Goal: Task Accomplishment & Management: Use online tool/utility

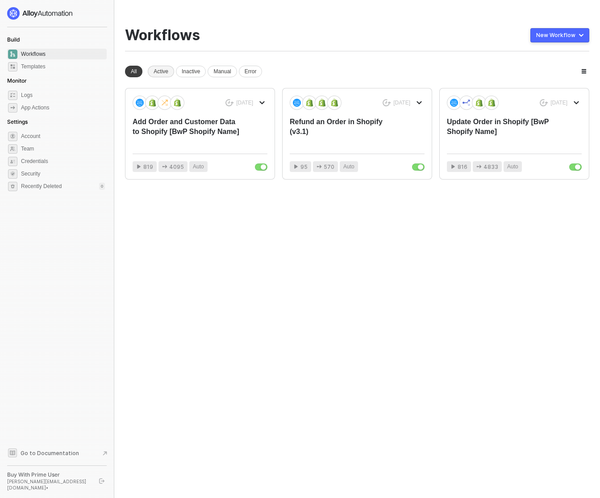
click at [166, 70] on div "Active" at bounding box center [161, 72] width 26 height 12
click at [481, 126] on div "Update Order in Shopify [BwP Shopify Name]" at bounding box center [501, 131] width 108 height 29
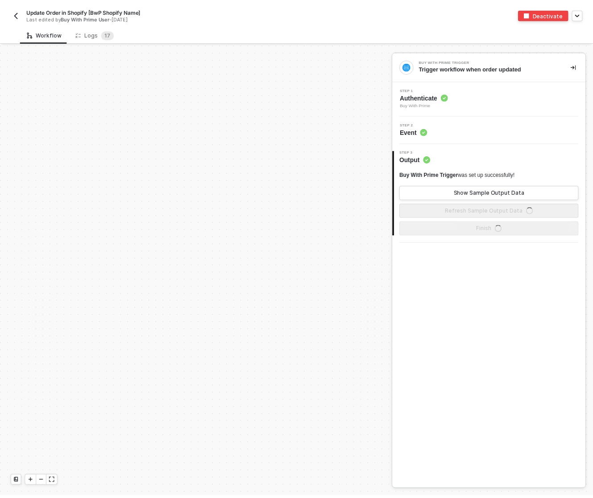
scroll to position [645, 0]
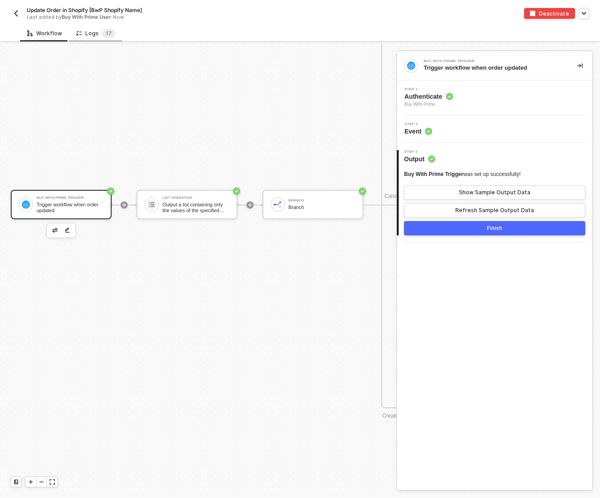
click at [87, 31] on div "Logs 1 7" at bounding box center [95, 33] width 39 height 9
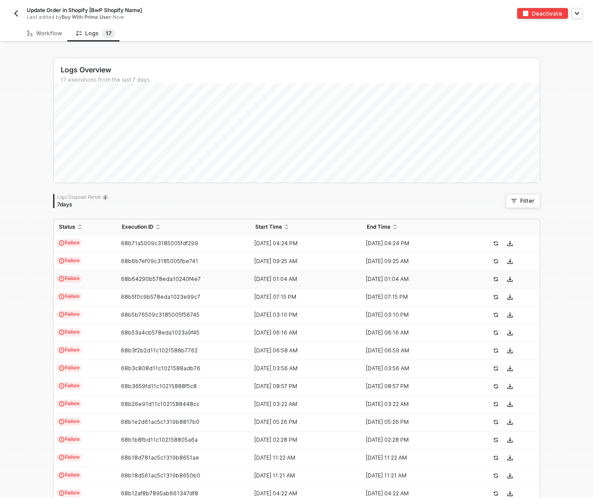
scroll to position [80, 0]
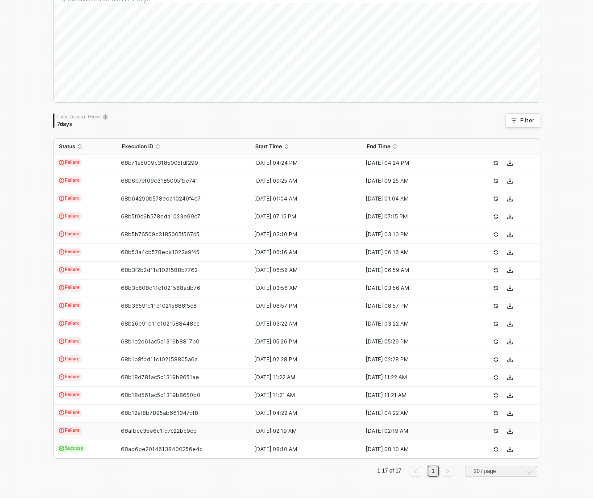
click at [75, 429] on span "Failure" at bounding box center [69, 430] width 26 height 8
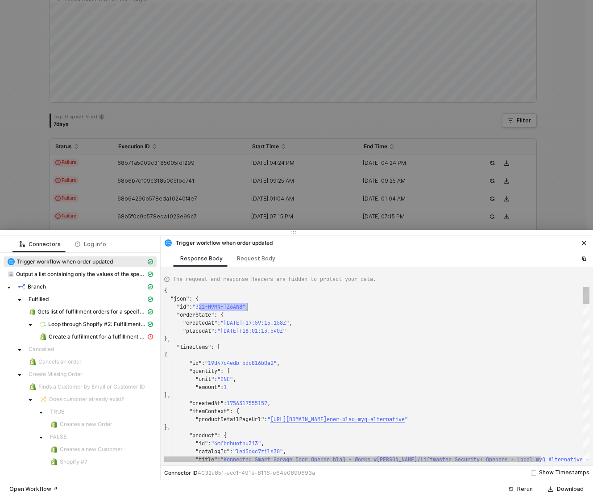
scroll to position [16, 83]
drag, startPoint x: 200, startPoint y: 307, endPoint x: 247, endPoint y: 307, distance: 47.3
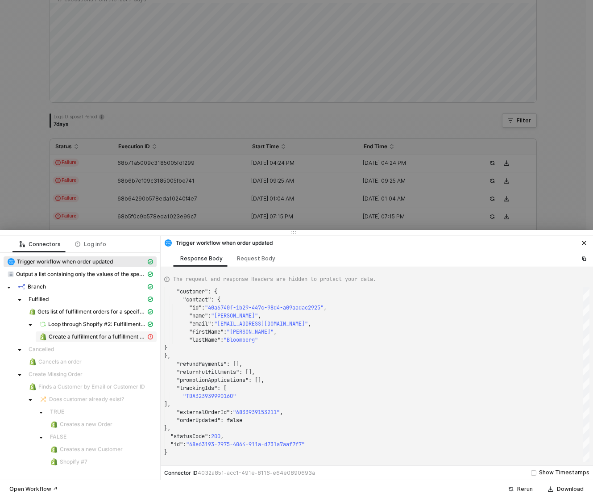
click at [118, 338] on span "Create a fulfillment for a fulfillment order" at bounding box center [97, 336] width 97 height 7
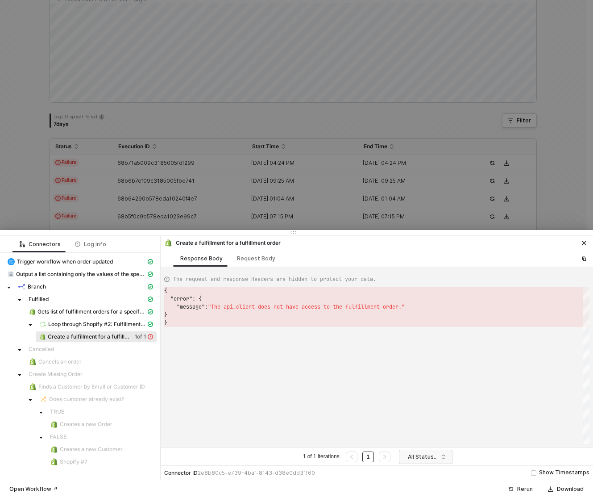
scroll to position [32, 0]
click at [584, 242] on icon "icon-close" at bounding box center [584, 243] width 4 height 4
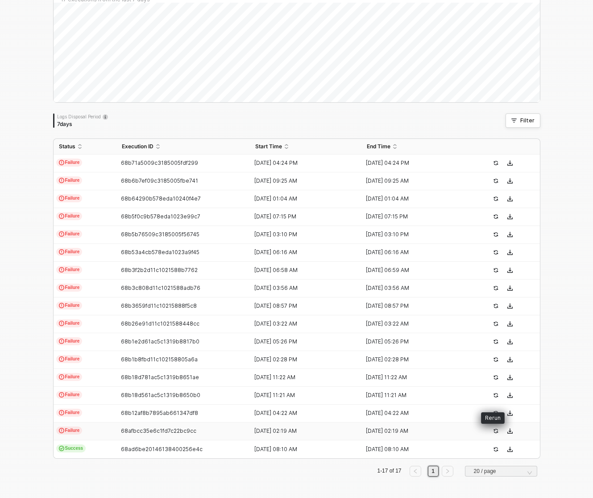
click at [494, 430] on icon "icon-success-page" at bounding box center [495, 430] width 5 height 5
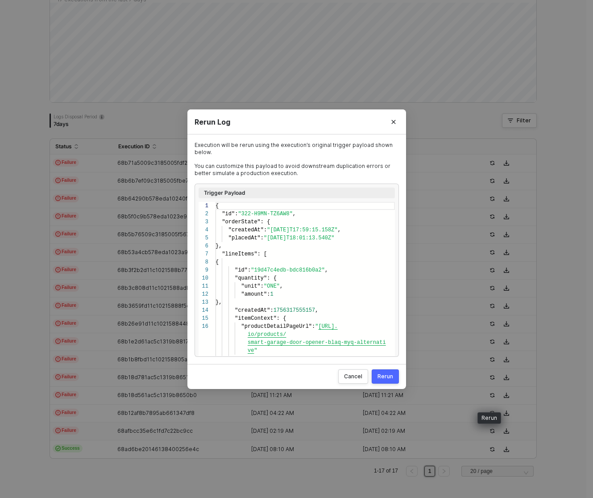
scroll to position [80, 0]
click at [386, 375] on div "Rerun" at bounding box center [386, 375] width 16 height 7
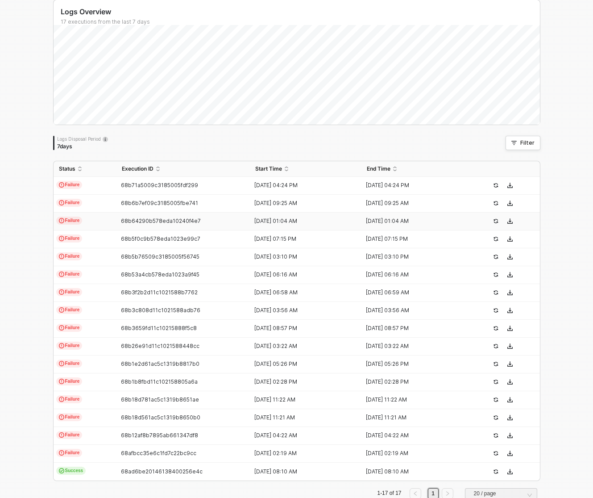
scroll to position [0, 0]
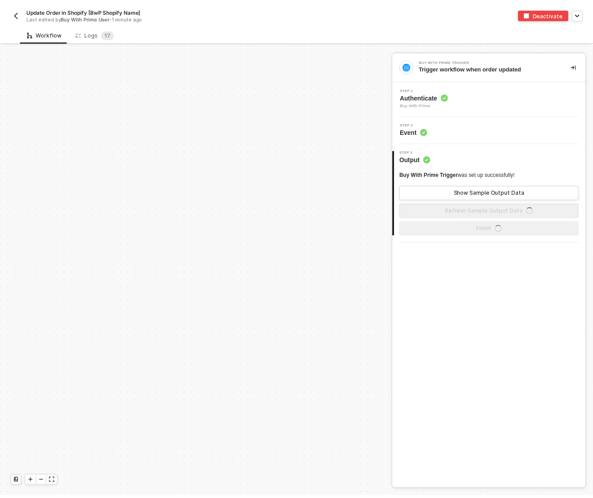
scroll to position [645, 0]
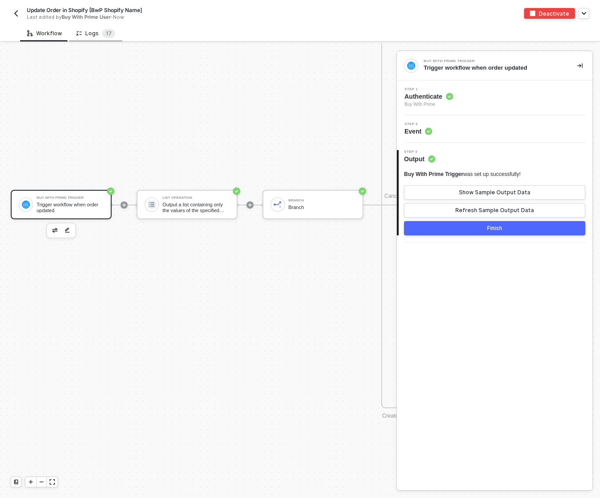
click at [80, 36] on div "Logs 1 7" at bounding box center [95, 33] width 39 height 9
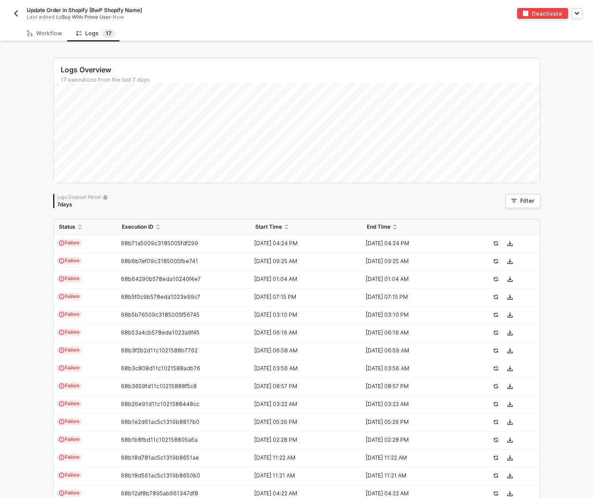
scroll to position [80, 0]
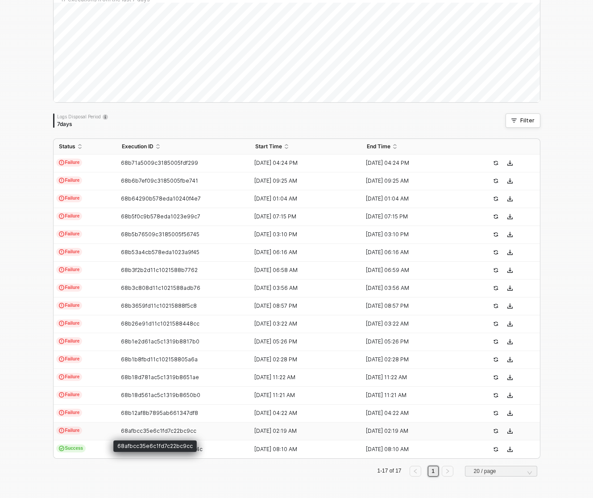
click at [121, 429] on span "68afbcc35e6c1fd7c22bc9cc" at bounding box center [158, 430] width 75 height 7
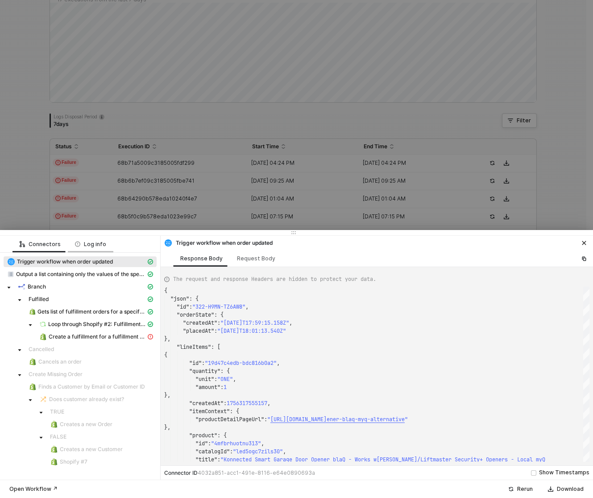
click at [89, 244] on div "Log info" at bounding box center [90, 244] width 31 height 7
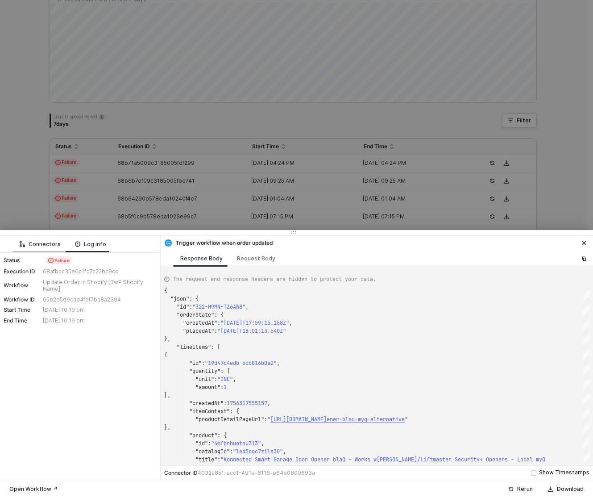
click at [42, 245] on div "Connectors" at bounding box center [40, 244] width 41 height 7
type textarea "{ "json": { "Branches Execution": "Only first branch with passing conditions", …"
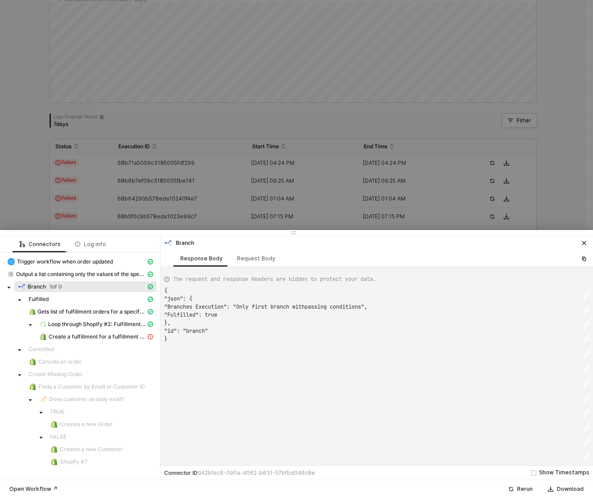
scroll to position [48, 0]
click at [110, 336] on span "Create a fulfillment for a fulfillment order" at bounding box center [97, 336] width 97 height 7
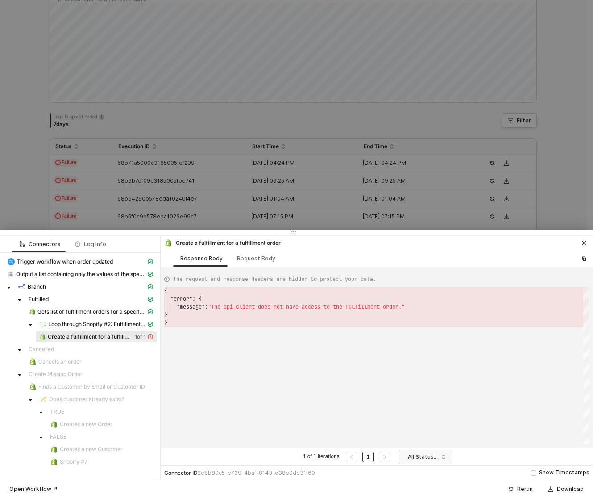
scroll to position [32, 0]
click at [519, 490] on div "Rerun" at bounding box center [525, 488] width 16 height 7
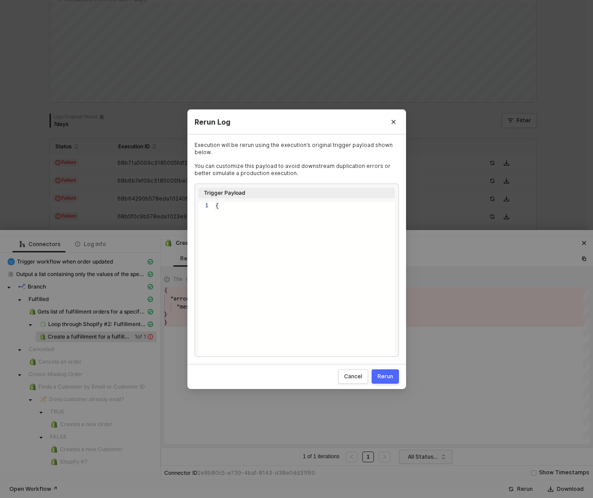
type textarea "{ "id": "322-H9MN-TZ6AW8", "orderState": { "createdAt": "[DATE]T17:59:15.158Z",…"
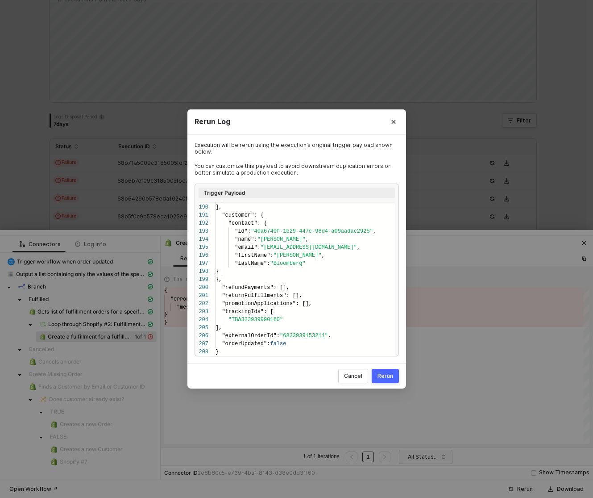
click at [385, 374] on div "Rerun" at bounding box center [386, 375] width 16 height 7
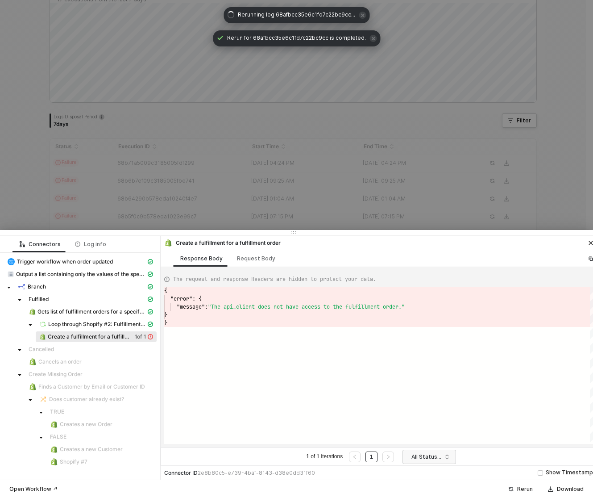
scroll to position [0, 0]
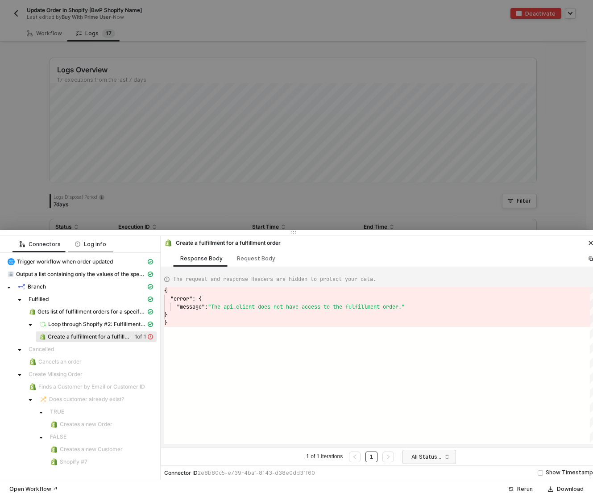
click at [90, 244] on div "Log info" at bounding box center [90, 244] width 31 height 7
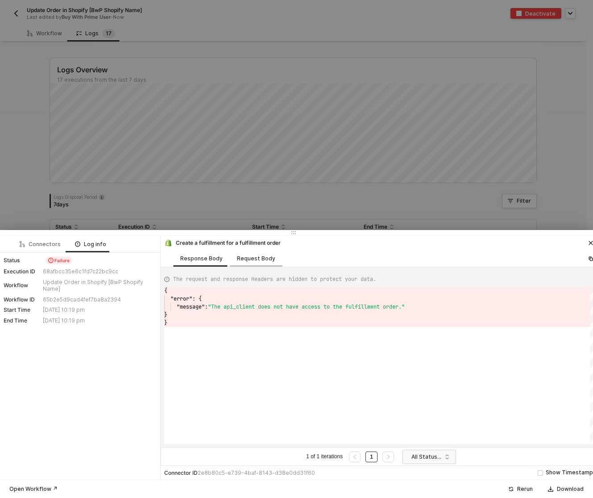
click at [249, 261] on div "Request Body" at bounding box center [256, 258] width 38 height 7
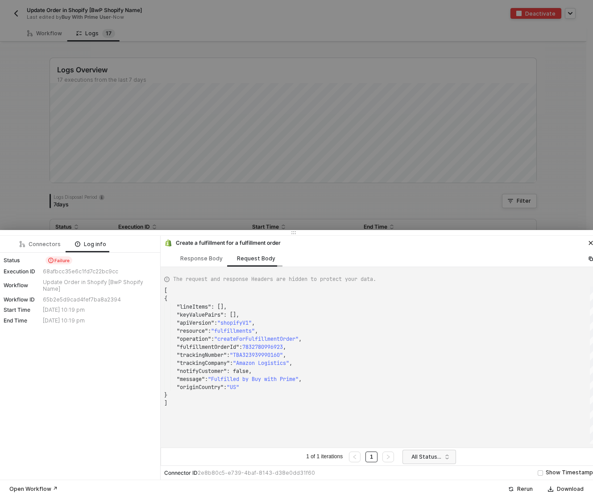
scroll to position [80, 0]
click at [196, 255] on div "Response Body" at bounding box center [201, 258] width 42 height 7
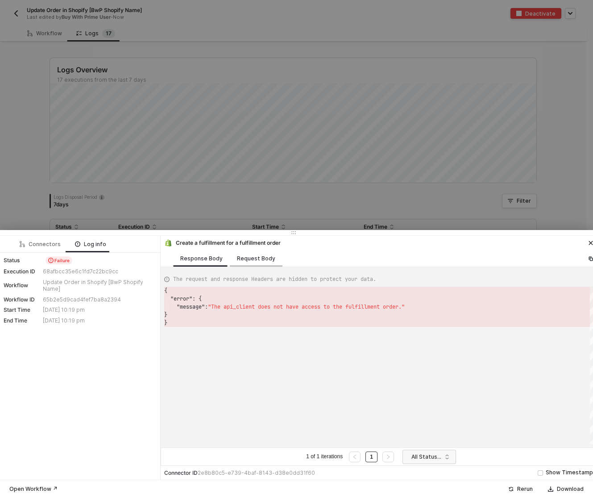
click at [253, 258] on div "Request Body" at bounding box center [256, 258] width 38 height 7
type textarea "[ { "lineItems": [], "keyValuePairs": [], "apiVersion": "shopifyV1", "resource"…"
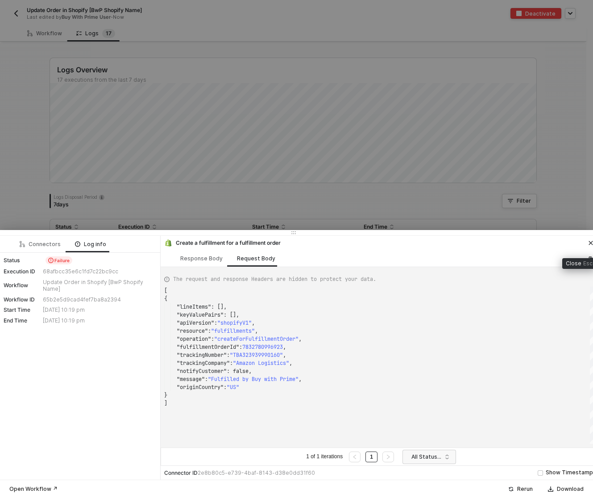
click at [589, 241] on icon "icon-close" at bounding box center [591, 243] width 4 height 4
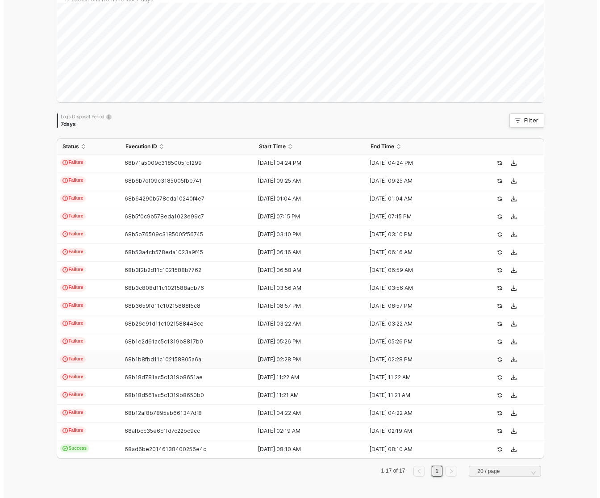
scroll to position [0, 0]
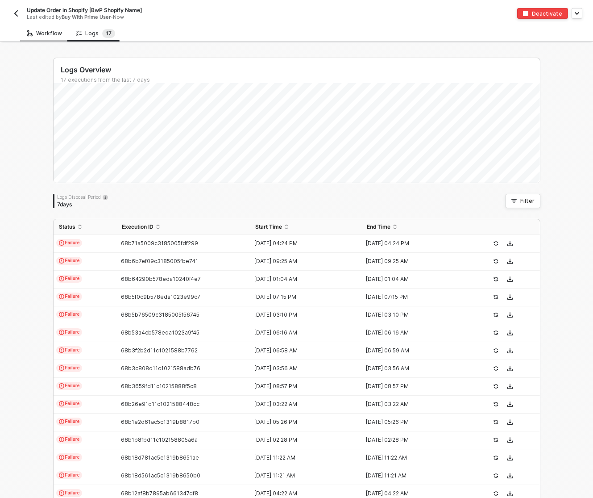
click at [37, 33] on div "Workflow" at bounding box center [44, 33] width 35 height 7
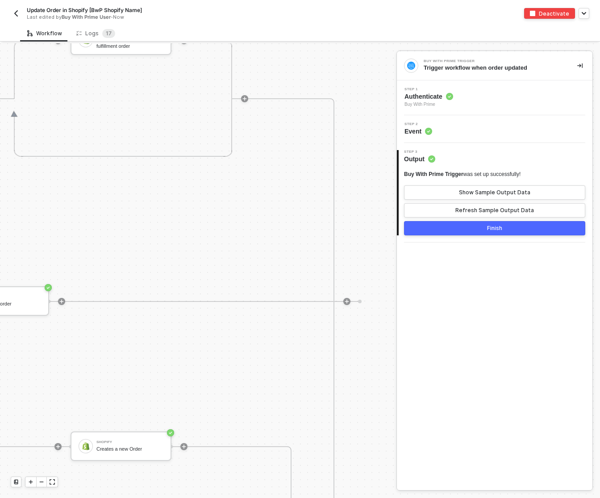
scroll to position [549, 734]
click at [11, 10] on button "button" at bounding box center [16, 13] width 11 height 11
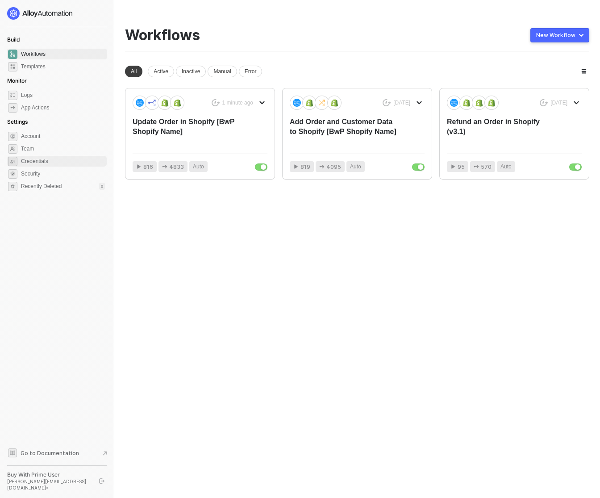
click at [42, 162] on span "Credentials" at bounding box center [63, 161] width 84 height 11
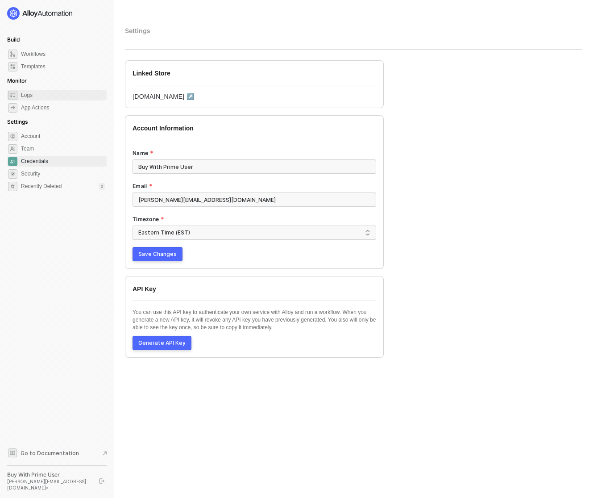
click at [42, 95] on span "Logs" at bounding box center [63, 95] width 84 height 11
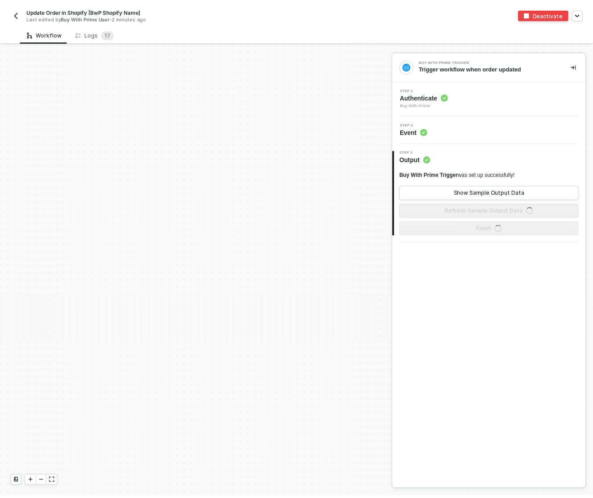
scroll to position [645, 0]
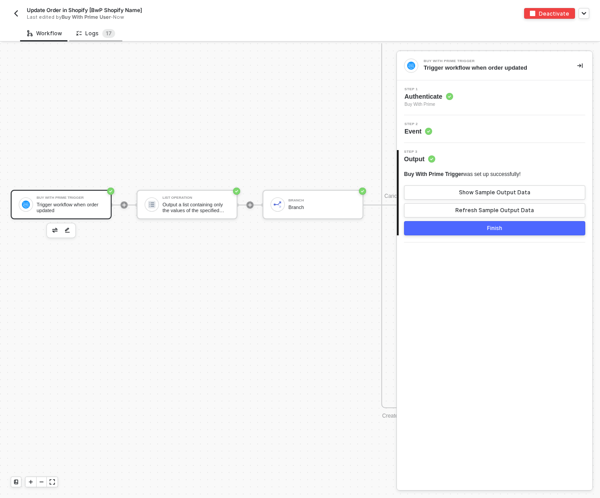
click at [83, 29] on div "Logs 1 7" at bounding box center [95, 33] width 39 height 9
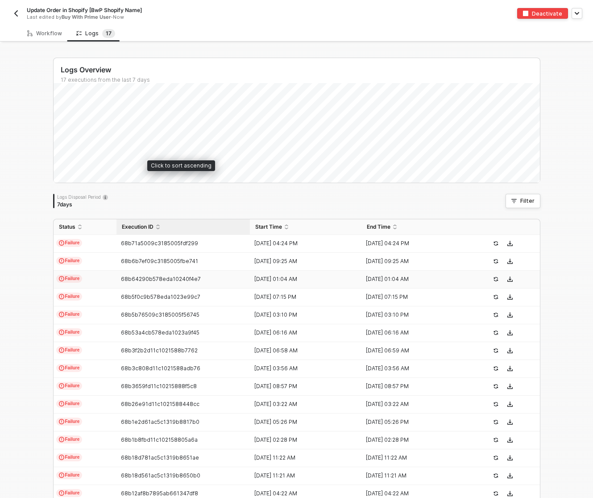
scroll to position [80, 0]
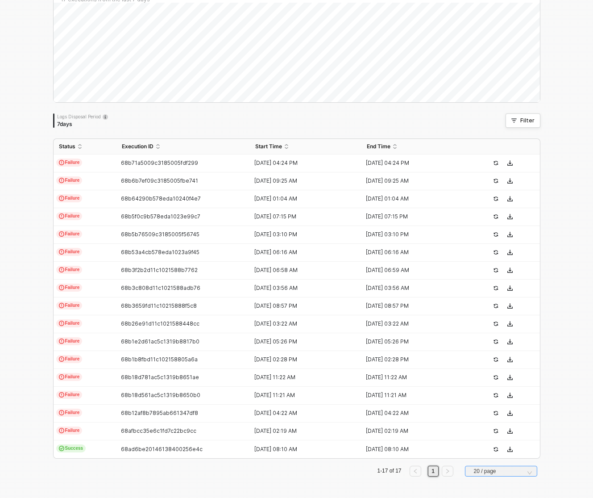
click at [489, 475] on span "20 / page" at bounding box center [503, 470] width 58 height 13
click at [488, 452] on div "50 / page" at bounding box center [501, 455] width 58 height 10
click at [493, 432] on icon "icon-success-page" at bounding box center [495, 430] width 5 height 5
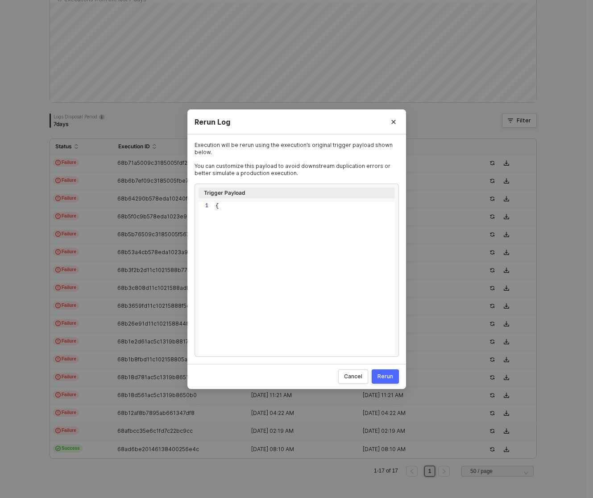
type textarea "{ "id": "322-H9MN-TZ6AW8", "orderState": { "createdAt": "[DATE]T17:59:15.158Z",…"
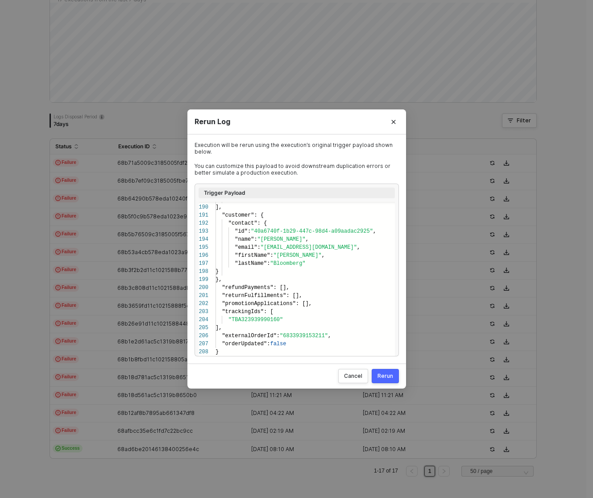
click at [385, 379] on div "Rerun" at bounding box center [386, 375] width 16 height 7
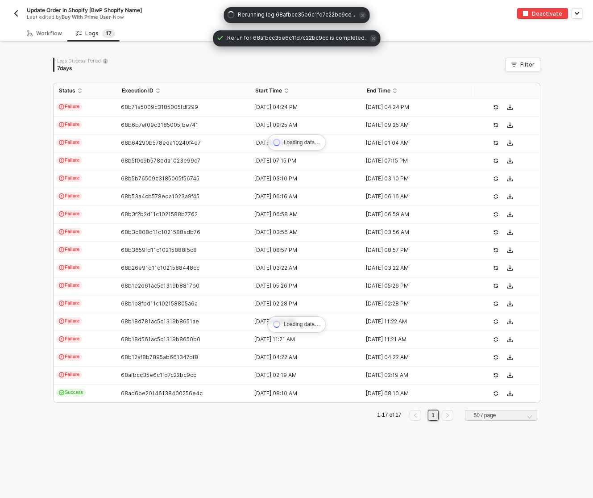
scroll to position [0, 0]
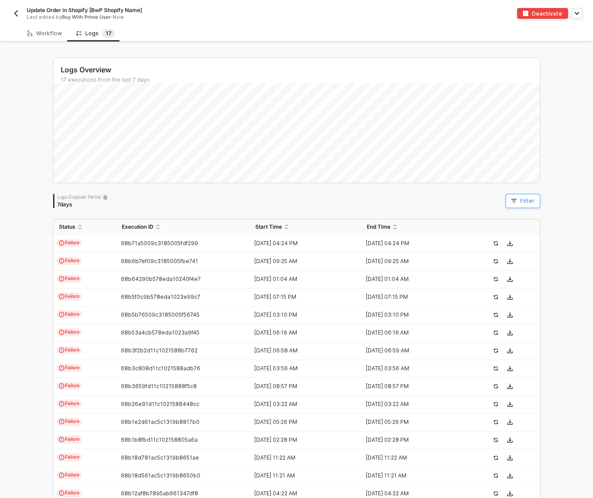
click at [509, 196] on button "Filter" at bounding box center [523, 201] width 35 height 14
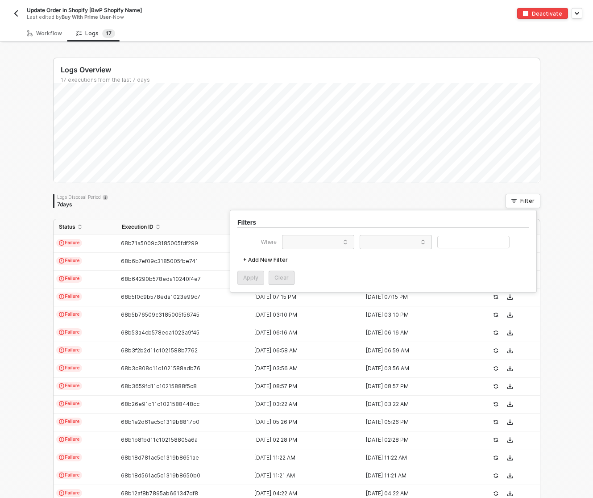
click at [15, 12] on img "button" at bounding box center [15, 13] width 7 height 7
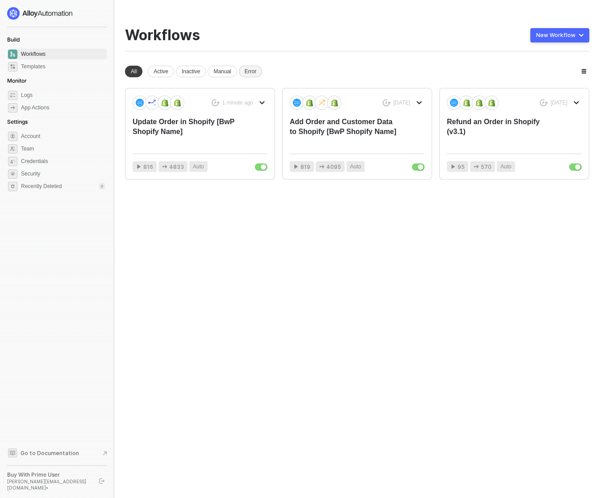
click at [253, 69] on div "Error" at bounding box center [251, 72] width 24 height 12
click at [231, 71] on div "Manual" at bounding box center [221, 72] width 29 height 12
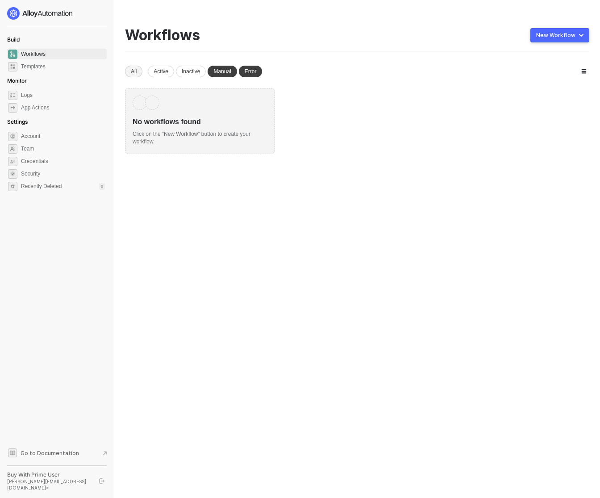
click at [133, 69] on div "All" at bounding box center [133, 72] width 17 height 12
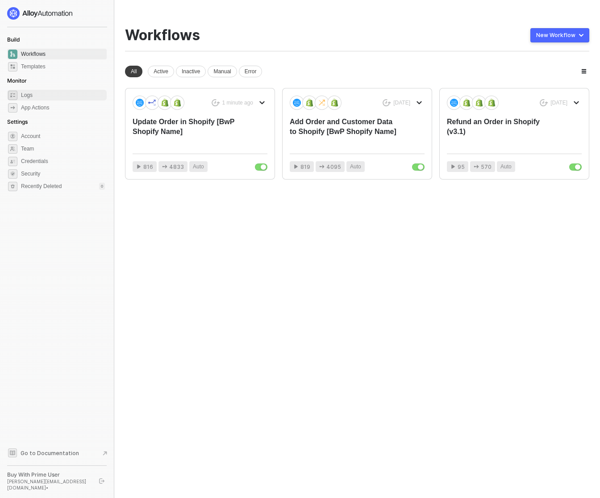
click at [29, 95] on span "Logs" at bounding box center [63, 95] width 84 height 11
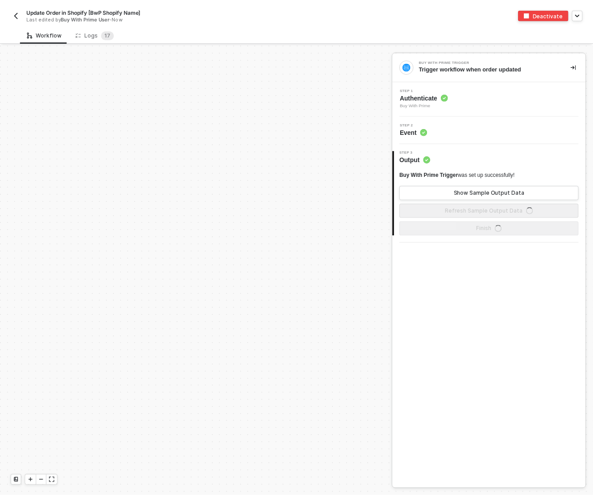
scroll to position [645, 0]
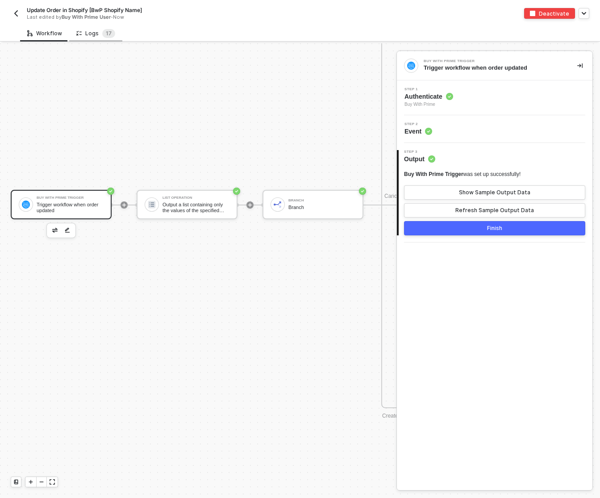
click at [91, 32] on div "Logs 1 7" at bounding box center [95, 33] width 39 height 9
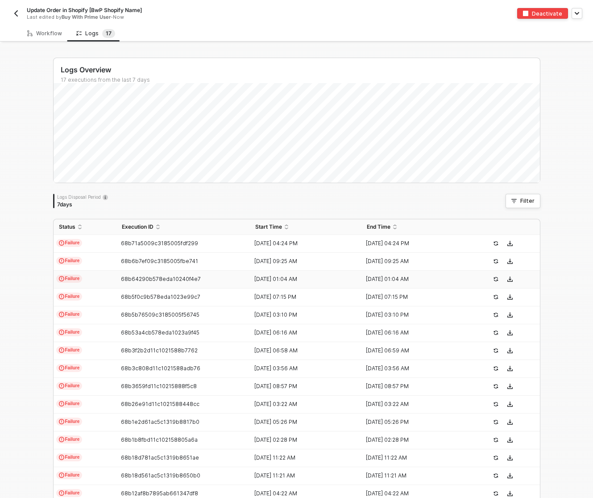
scroll to position [80, 0]
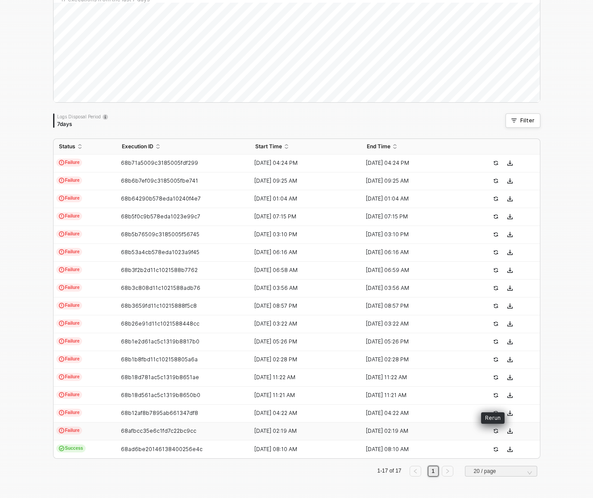
click at [493, 431] on icon "icon-success-page" at bounding box center [495, 430] width 5 height 5
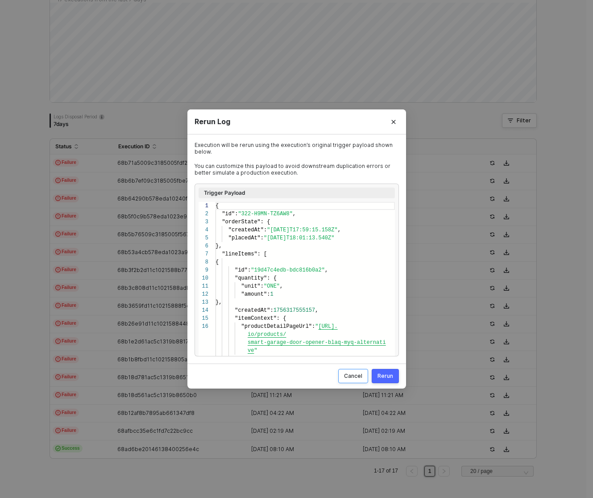
click at [353, 378] on div "Cancel" at bounding box center [353, 375] width 18 height 7
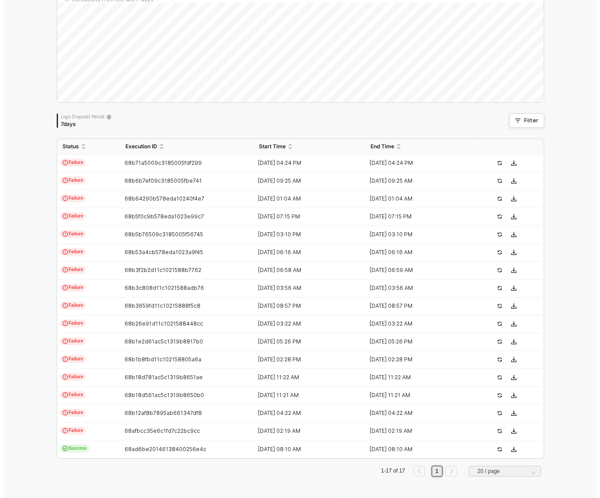
scroll to position [0, 0]
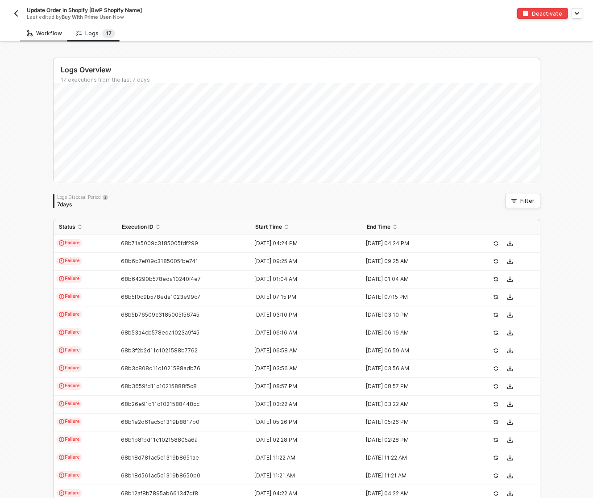
click at [46, 33] on div "Workflow" at bounding box center [44, 33] width 35 height 7
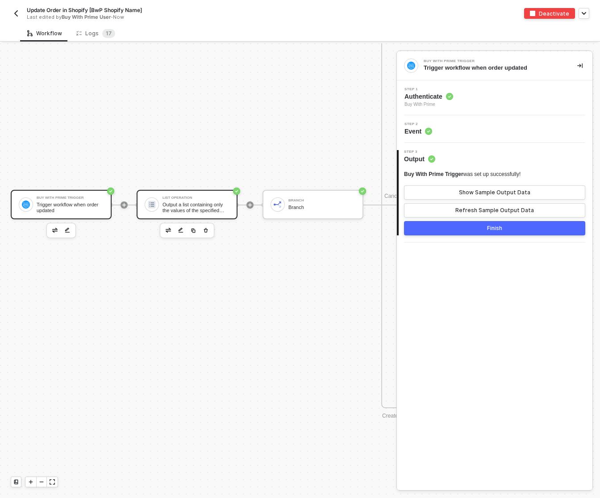
click at [191, 204] on div "Output a list containing only the values of the specified field" at bounding box center [195, 207] width 67 height 11
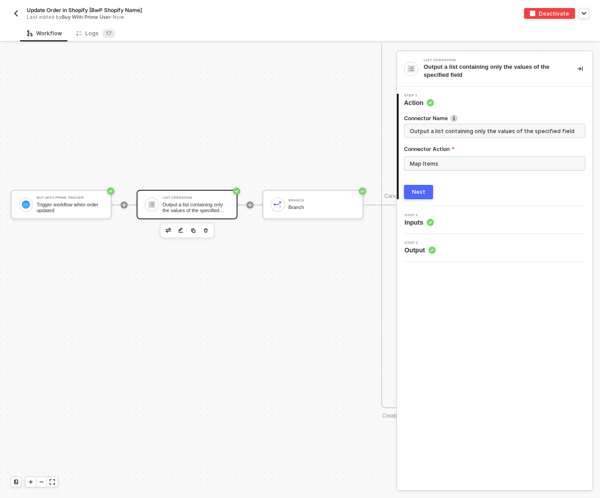
click at [477, 217] on div "Step 2 Inputs" at bounding box center [495, 219] width 193 height 13
click at [408, 223] on span "Inputs" at bounding box center [418, 222] width 29 height 9
click at [422, 193] on div "Next" at bounding box center [418, 191] width 13 height 7
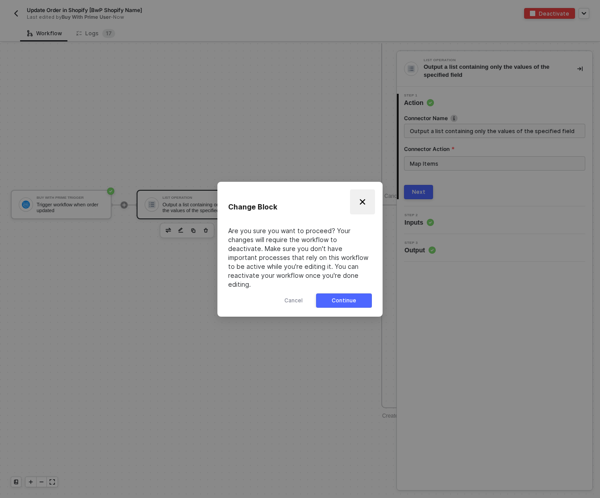
click at [361, 205] on img "Close" at bounding box center [362, 201] width 7 height 7
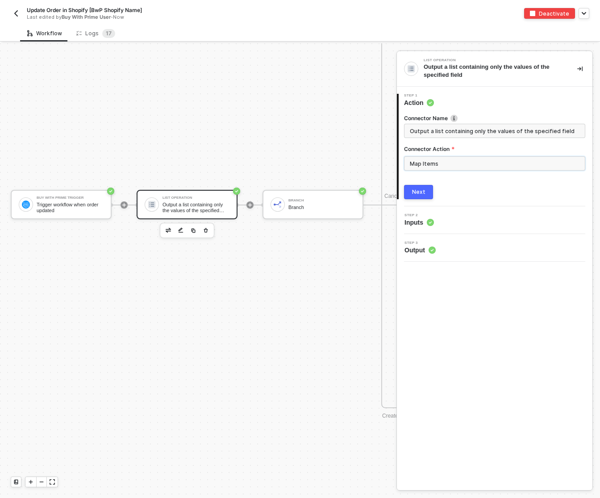
click at [446, 160] on input "Map Items" at bounding box center [494, 163] width 181 height 14
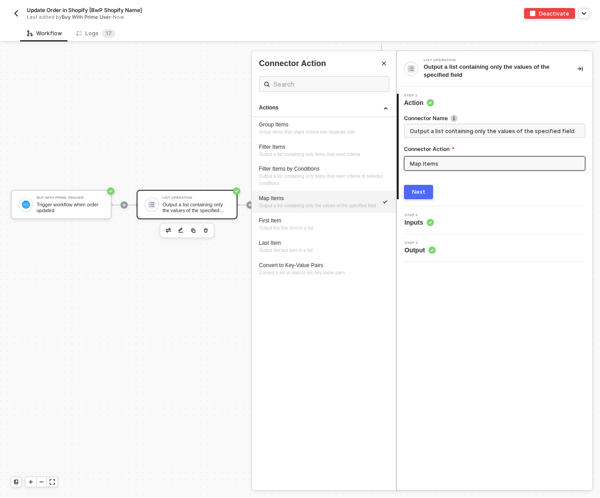
click at [190, 158] on div at bounding box center [300, 270] width 600 height 454
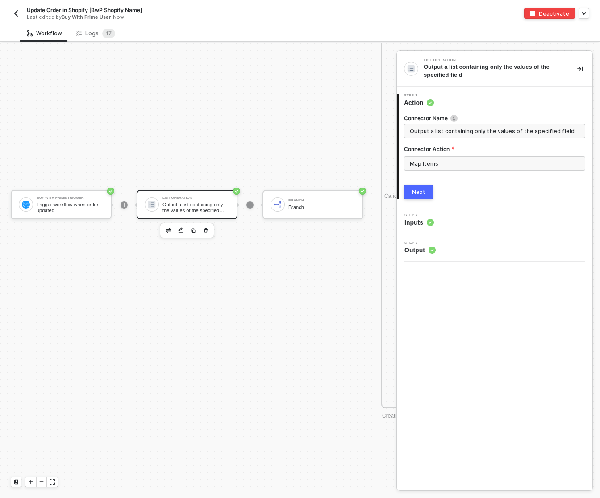
click at [188, 204] on div "Output a list containing only the values of the specified field" at bounding box center [195, 207] width 67 height 11
click at [427, 193] on button "Next" at bounding box center [418, 192] width 29 height 14
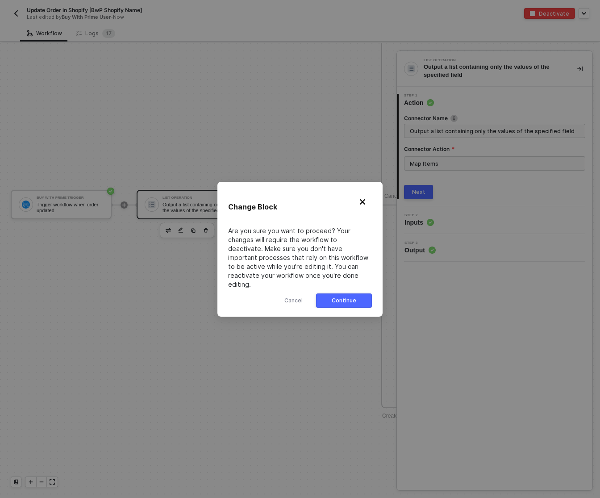
click at [359, 294] on button "Continue" at bounding box center [344, 300] width 56 height 14
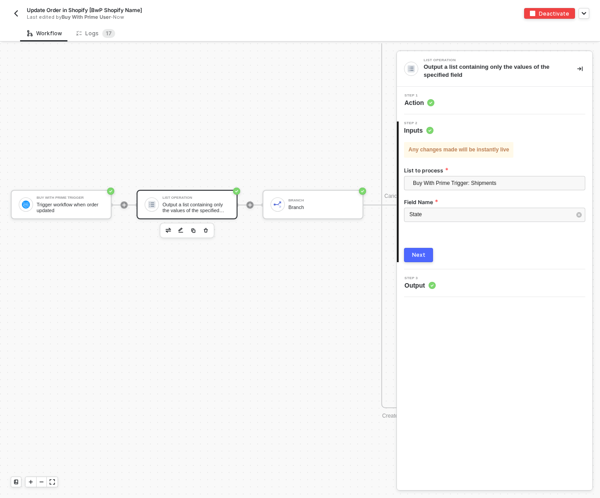
click at [420, 252] on div "Next" at bounding box center [418, 254] width 13 height 7
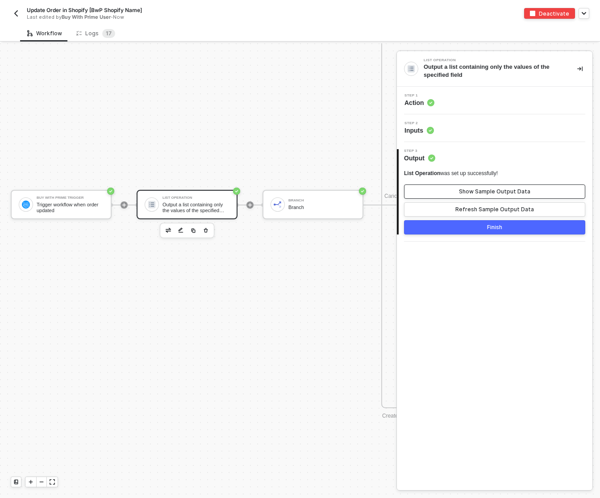
click at [466, 192] on div "Show Sample Output Data" at bounding box center [494, 191] width 71 height 7
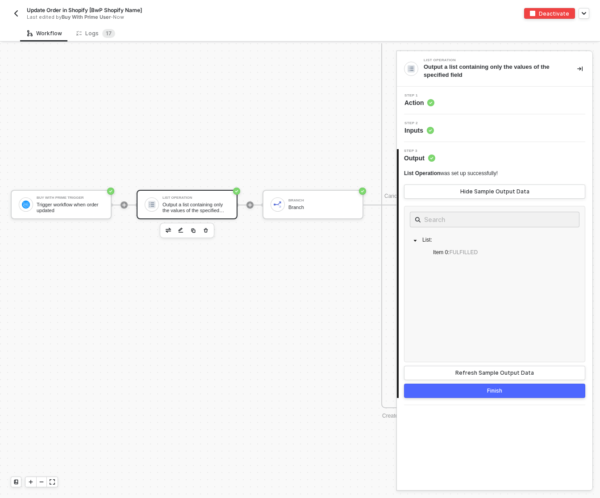
click at [489, 393] on div "Finish" at bounding box center [494, 390] width 15 height 7
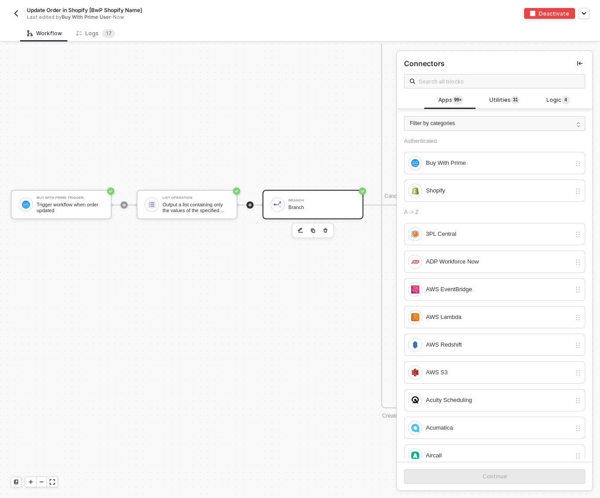
click at [322, 206] on div "Branch" at bounding box center [321, 207] width 67 height 6
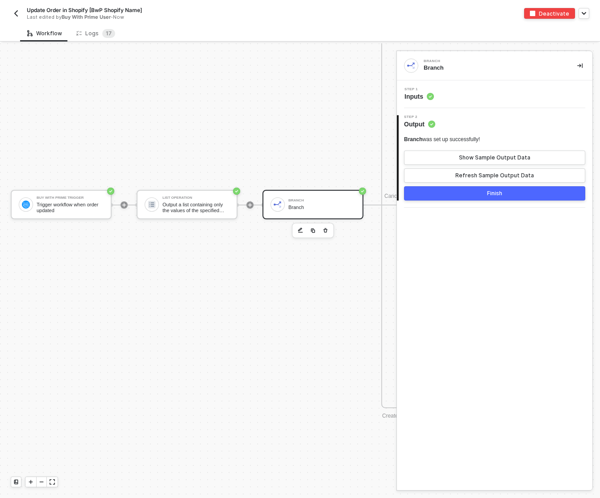
click at [472, 95] on div "Step 1 Inputs" at bounding box center [495, 93] width 193 height 13
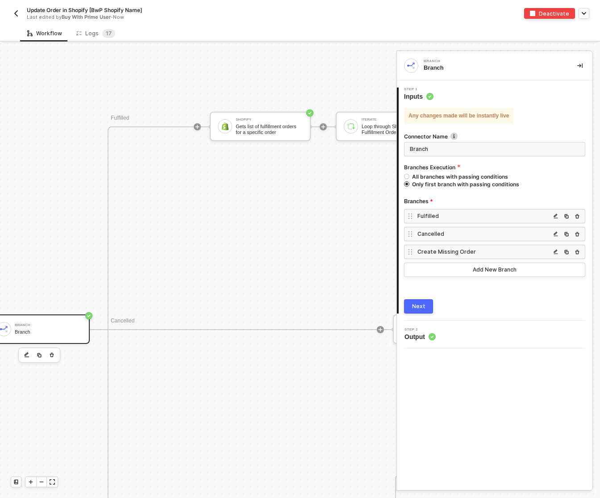
scroll to position [509, 274]
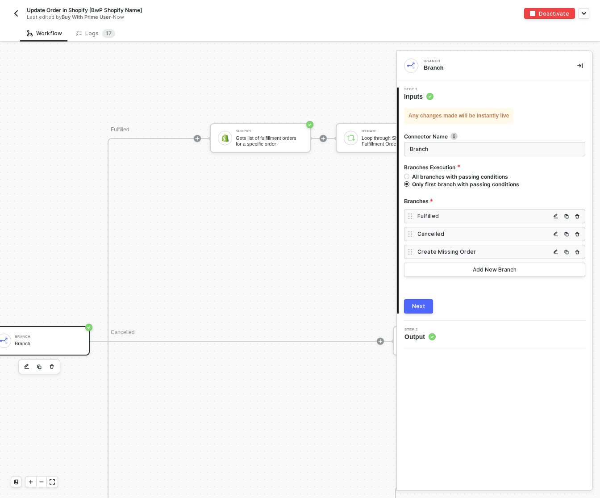
click at [447, 213] on div "Fulfilled" at bounding box center [483, 216] width 133 height 8
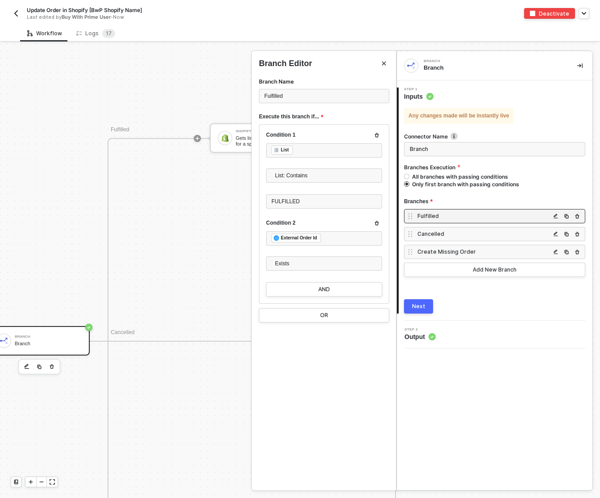
click at [222, 70] on div at bounding box center [300, 270] width 600 height 454
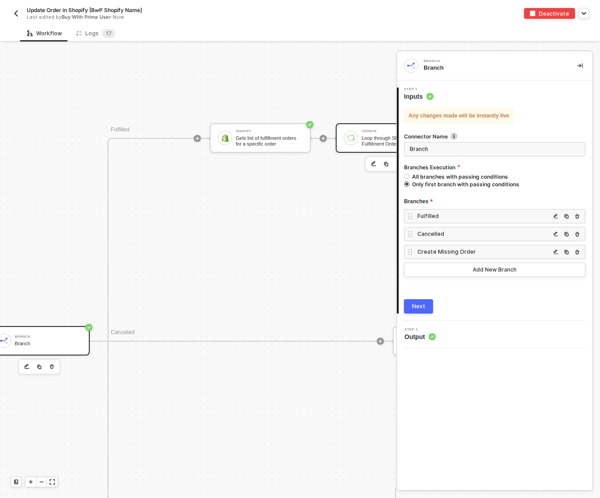
click at [361, 136] on div "Iterate Loop through Shopify #2: Fulfillment Orders" at bounding box center [393, 137] width 71 height 17
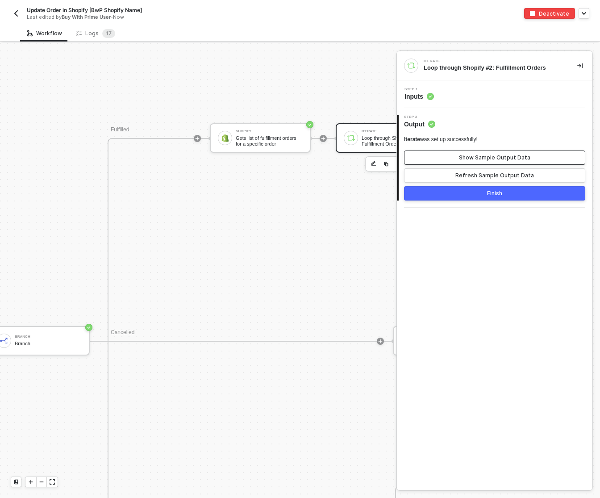
click at [436, 155] on button "Show Sample Output Data" at bounding box center [494, 157] width 181 height 14
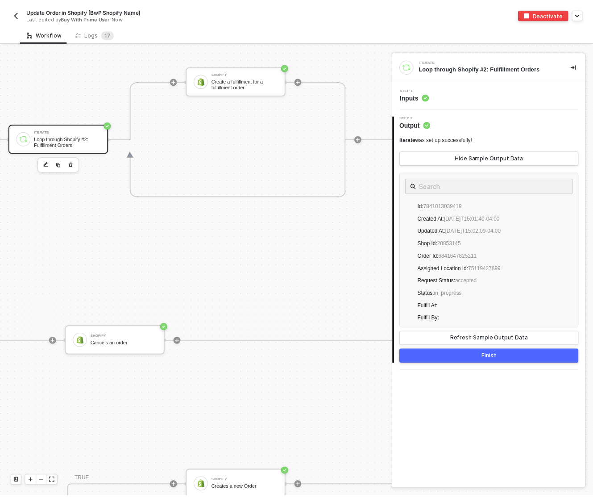
scroll to position [509, 602]
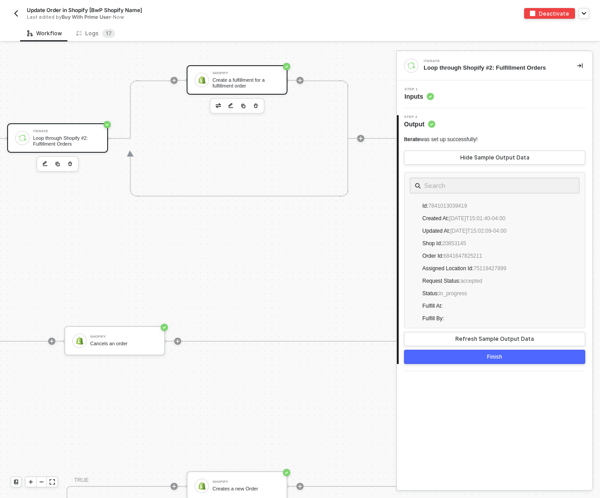
click at [220, 87] on div "Create a fulfillment for a fulfillment order" at bounding box center [245, 82] width 67 height 11
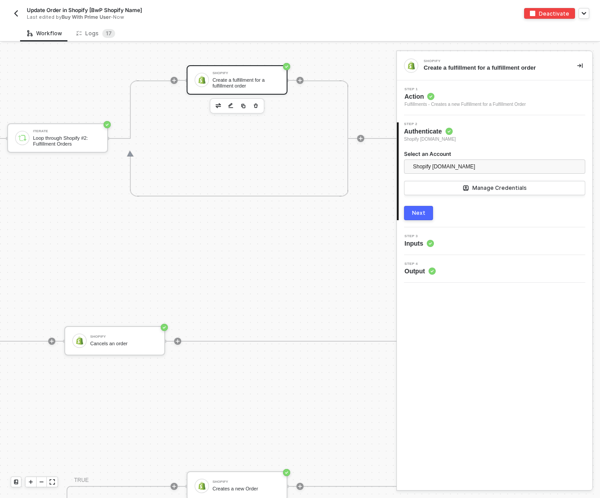
click at [556, 11] on div "Deactivate" at bounding box center [554, 14] width 30 height 8
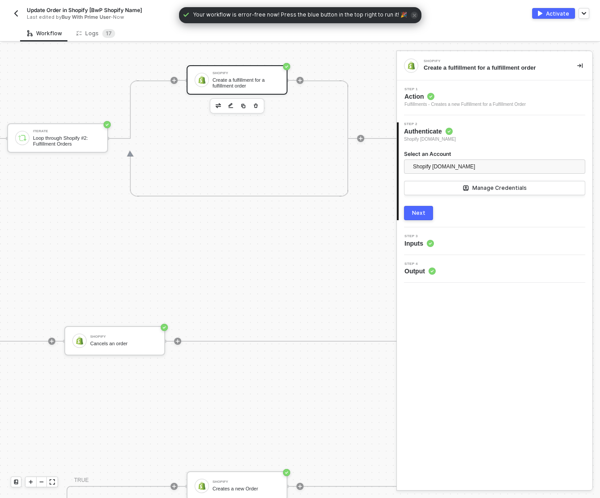
click at [556, 13] on div "Activate" at bounding box center [557, 14] width 23 height 8
click at [91, 32] on div "Logs 1 7" at bounding box center [95, 33] width 39 height 9
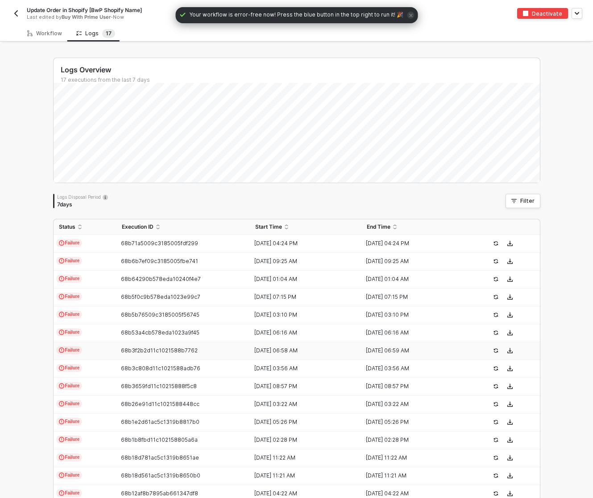
scroll to position [80, 0]
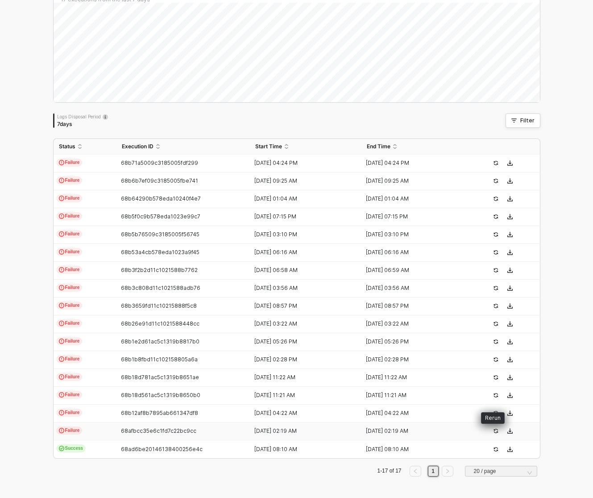
click at [493, 431] on icon "icon-success-page" at bounding box center [495, 430] width 5 height 5
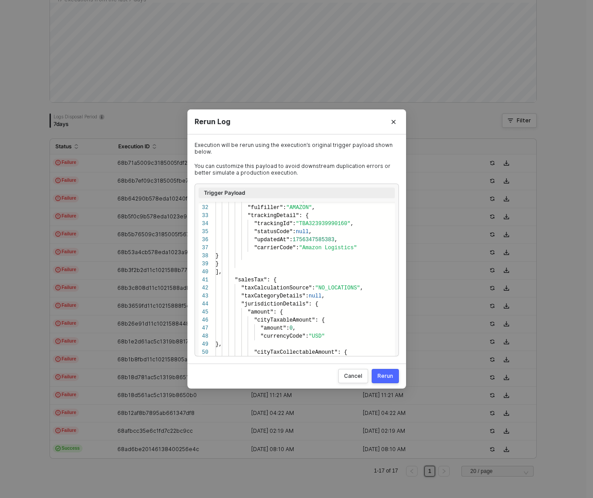
click at [386, 379] on div "Rerun" at bounding box center [386, 375] width 16 height 7
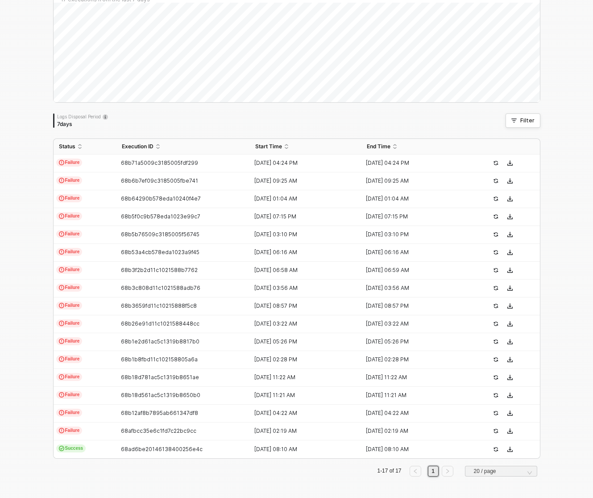
scroll to position [0, 0]
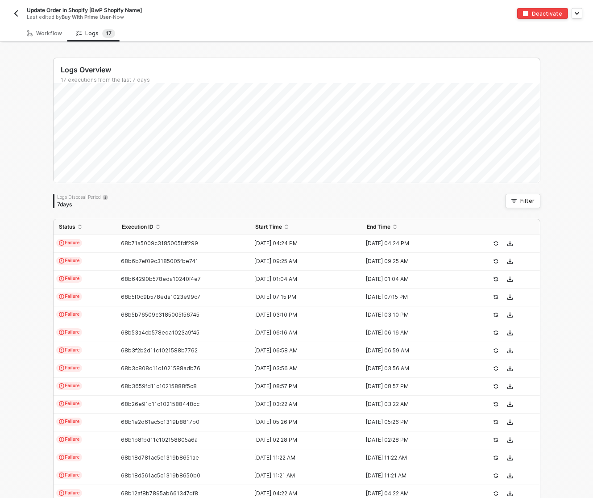
click at [17, 10] on img "button" at bounding box center [15, 13] width 7 height 7
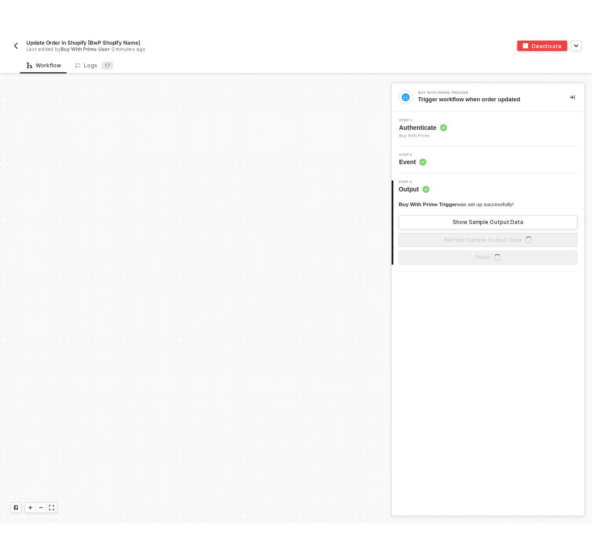
scroll to position [645, 0]
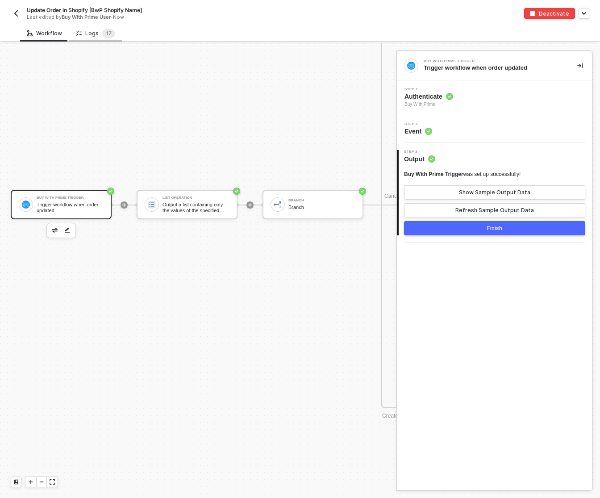
click at [93, 41] on div "Logs 1 7" at bounding box center [95, 33] width 53 height 17
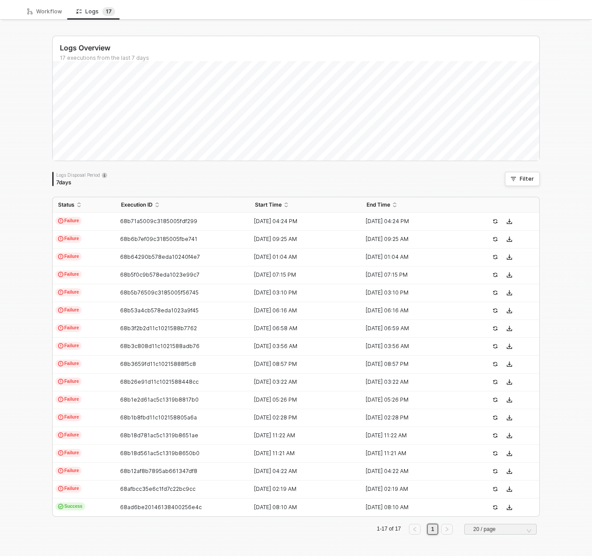
scroll to position [0, 0]
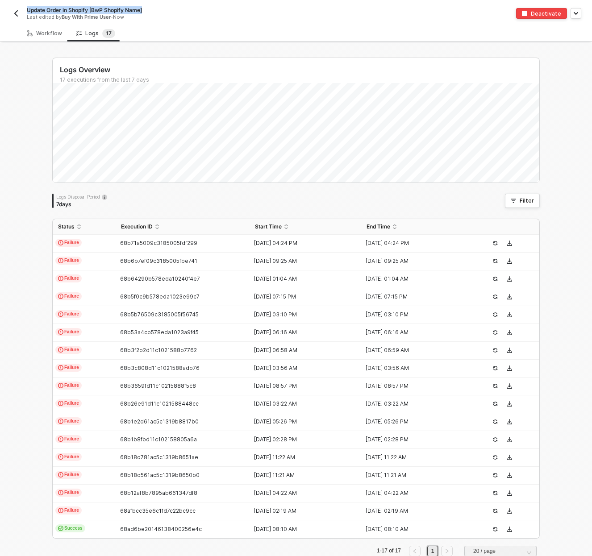
drag, startPoint x: 27, startPoint y: 9, endPoint x: 158, endPoint y: 9, distance: 130.3
click at [158, 9] on div "Update Order in Shopify [BwP Shopify Name]" at bounding box center [151, 10] width 249 height 8
drag, startPoint x: 154, startPoint y: 9, endPoint x: 25, endPoint y: 10, distance: 129.0
click at [25, 10] on div "Update Order in Shopify [BwP Shopify Name] Save Cancel Last edited by Buy With …" at bounding box center [153, 13] width 285 height 21
click at [170, 497] on span "68afbcc35e6c1fd7c22bc9cc" at bounding box center [157, 510] width 75 height 7
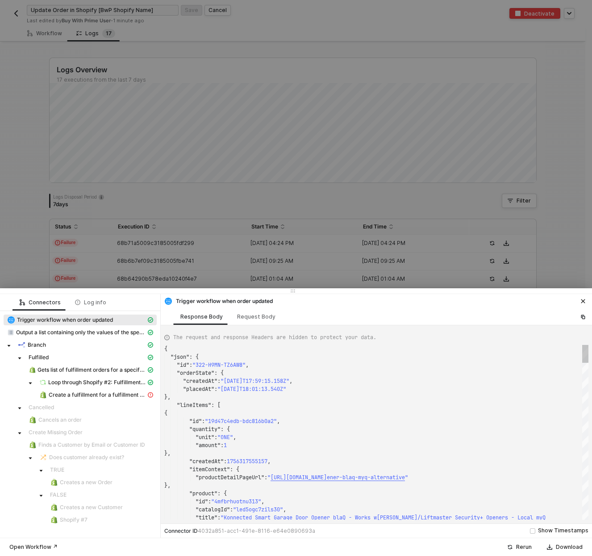
scroll to position [80, 0]
click at [113, 393] on span "Create a fulfillment for a fulfillment order" at bounding box center [97, 394] width 97 height 7
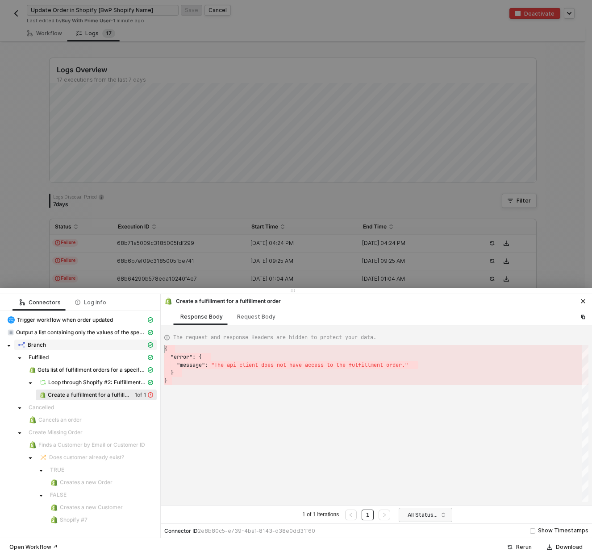
scroll to position [0, 0]
drag, startPoint x: 175, startPoint y: 380, endPoint x: 142, endPoint y: 340, distance: 51.9
